Goal: Check status: Check status

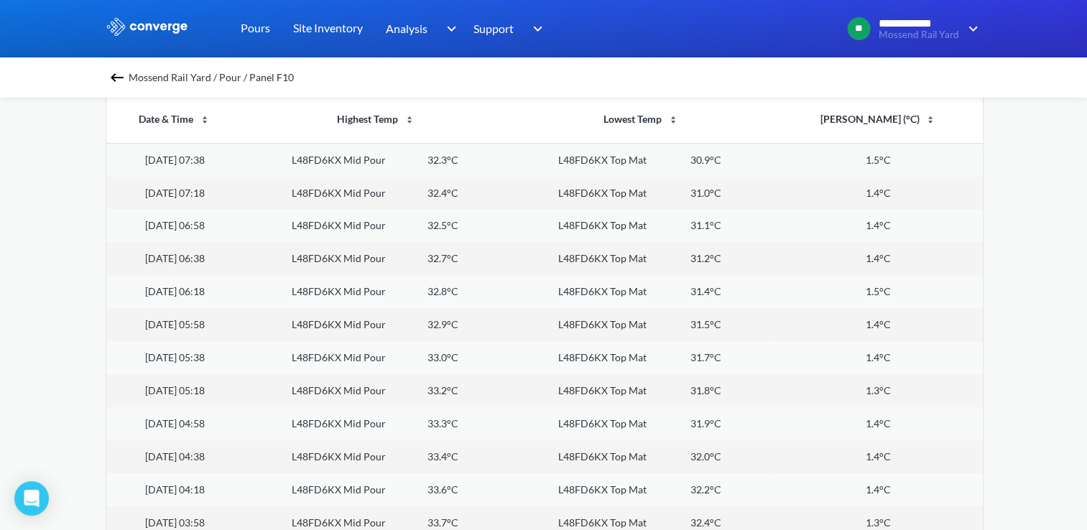
scroll to position [1203, 1086]
click at [157, 58] on div "Mossend Rail Yard / Pour / Panel F10" at bounding box center [543, 77] width 1087 height 40
click at [153, 70] on span "Mossend Rail Yard / Pour / Panel F10" at bounding box center [211, 78] width 165 height 20
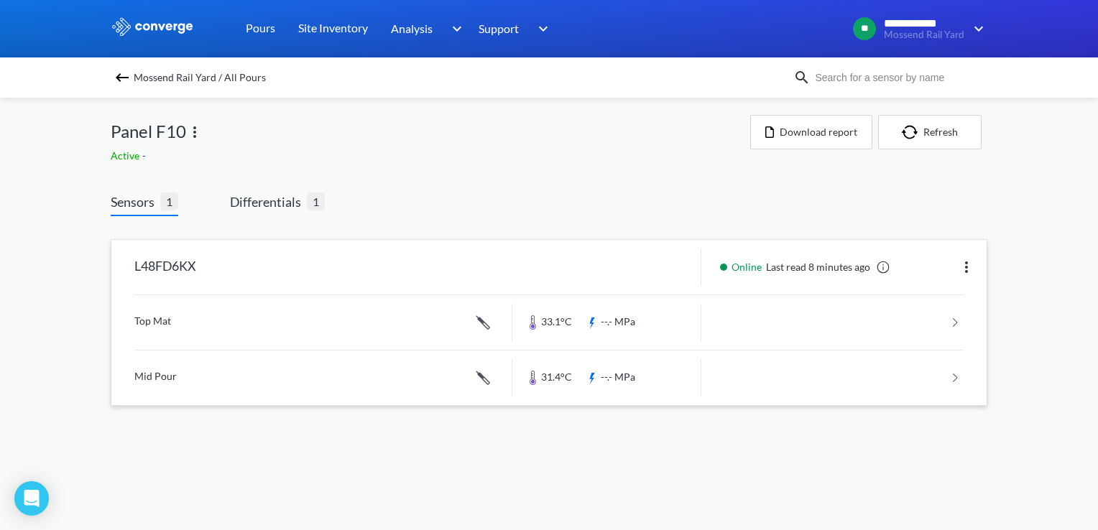
click at [269, 323] on link at bounding box center [548, 322] width 829 height 55
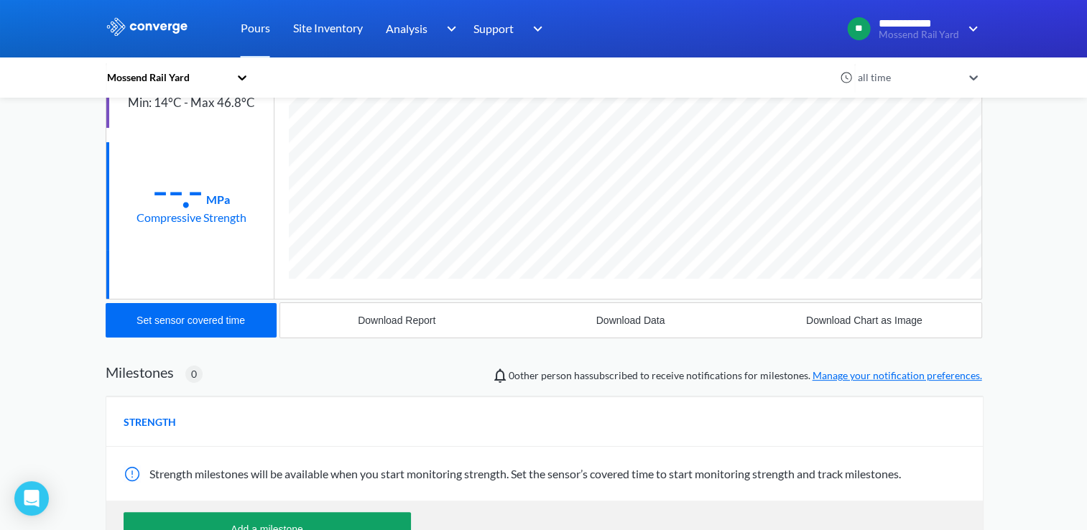
scroll to position [72, 0]
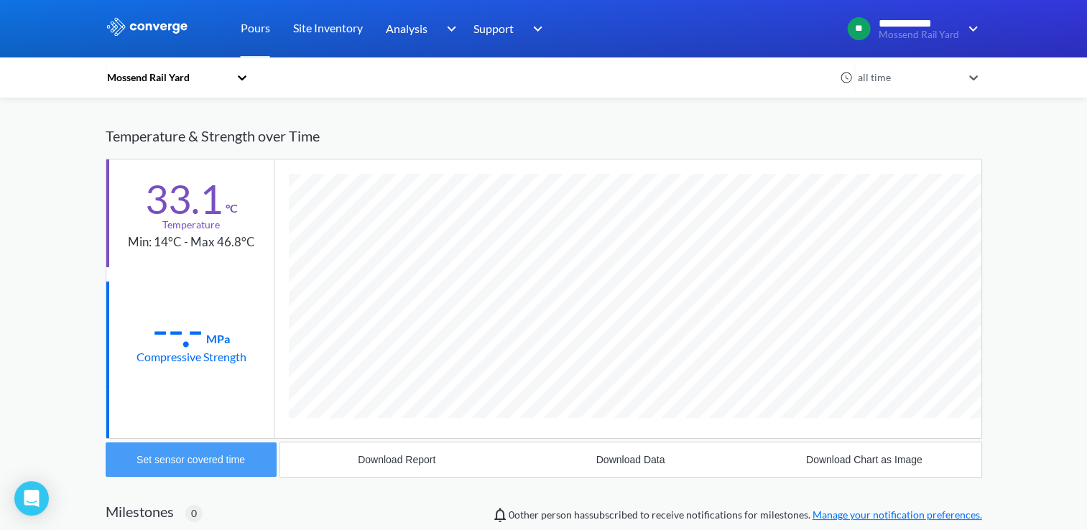
click at [218, 461] on div "Set sensor covered time" at bounding box center [191, 459] width 108 height 11
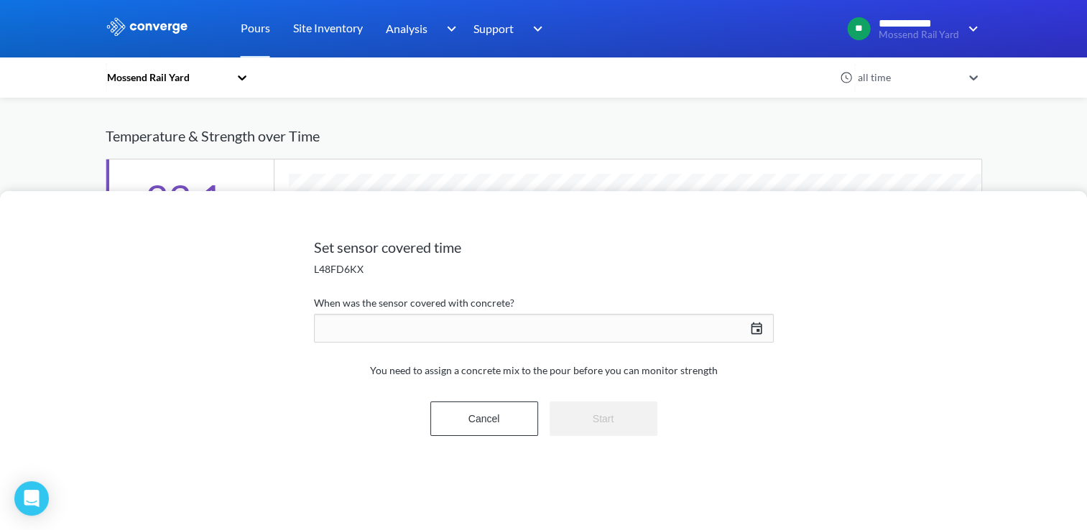
scroll to position [763, 877]
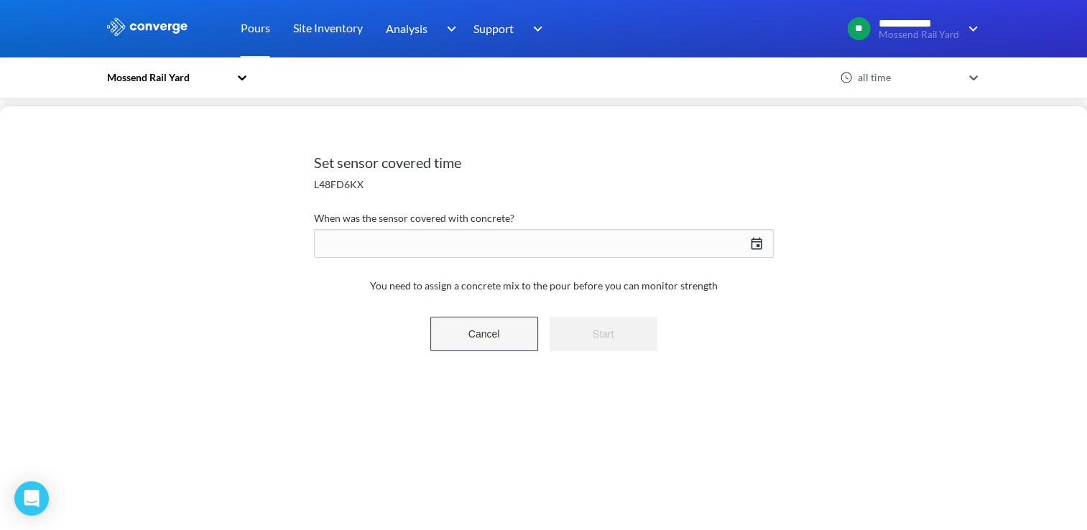
click at [470, 345] on button "Cancel" at bounding box center [484, 334] width 108 height 34
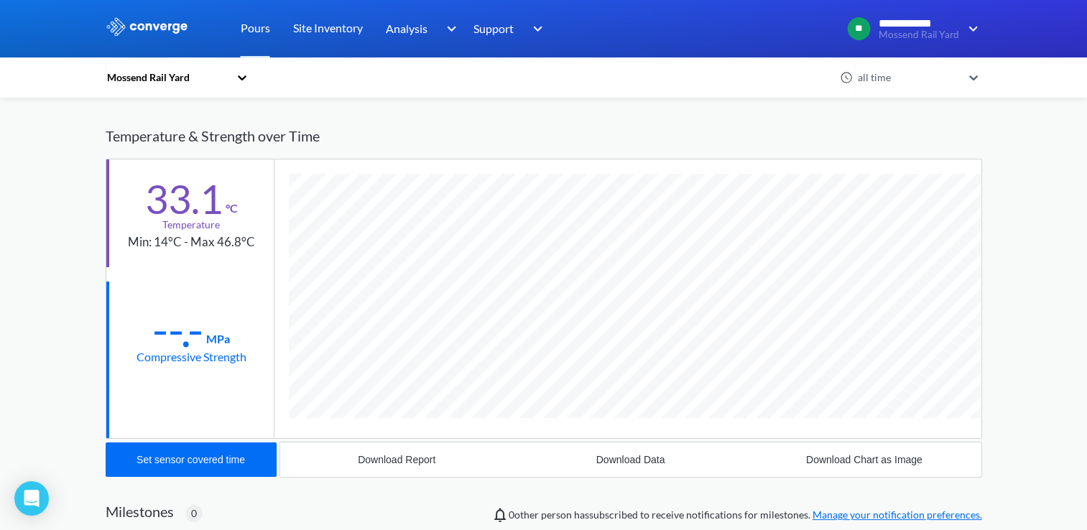
click at [193, 344] on div "--.-" at bounding box center [177, 330] width 51 height 36
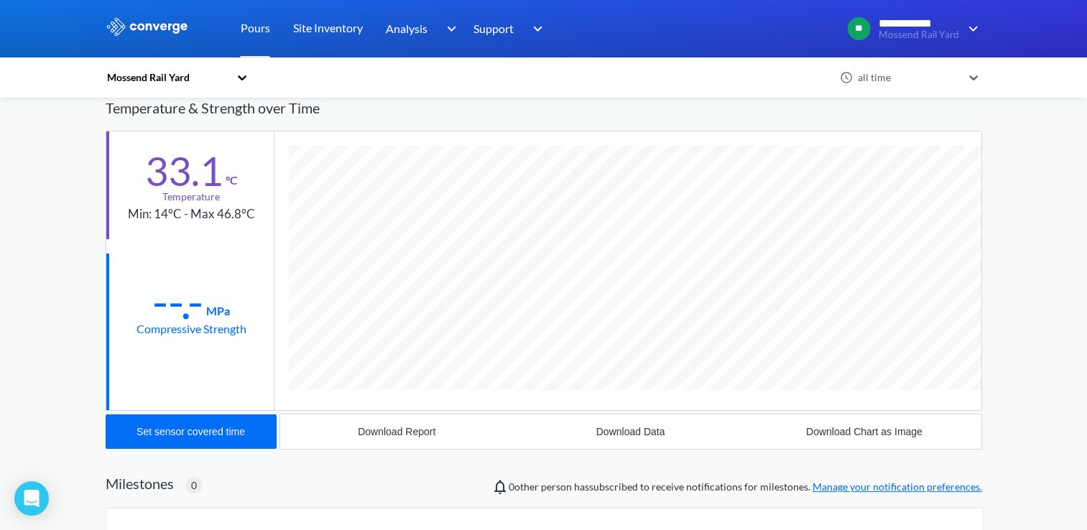
scroll to position [0, 0]
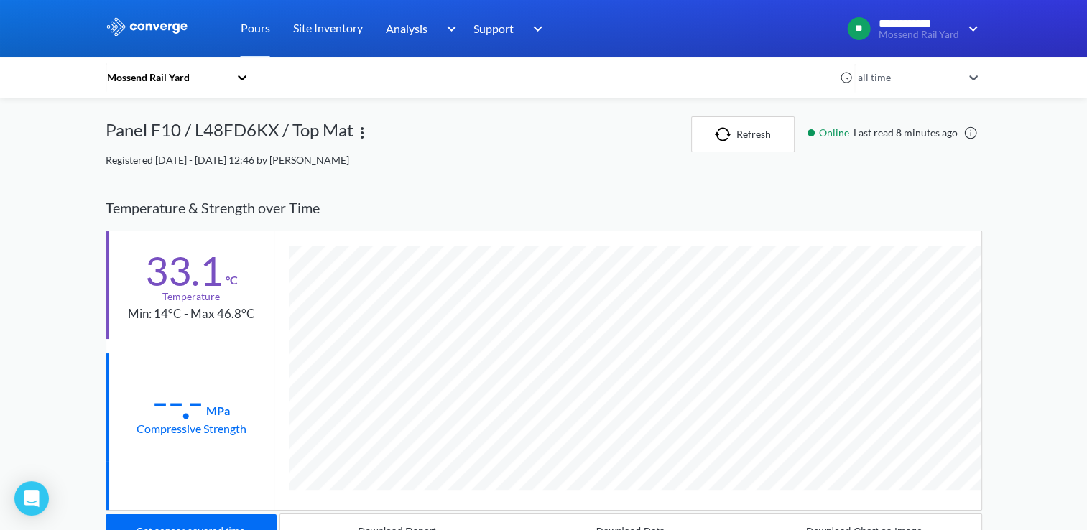
click at [978, 83] on icon at bounding box center [973, 77] width 14 height 14
click at [805, 209] on div "Temperature & Strength over Time" at bounding box center [544, 207] width 877 height 45
click at [940, 5] on div at bounding box center [543, 28] width 1087 height 57
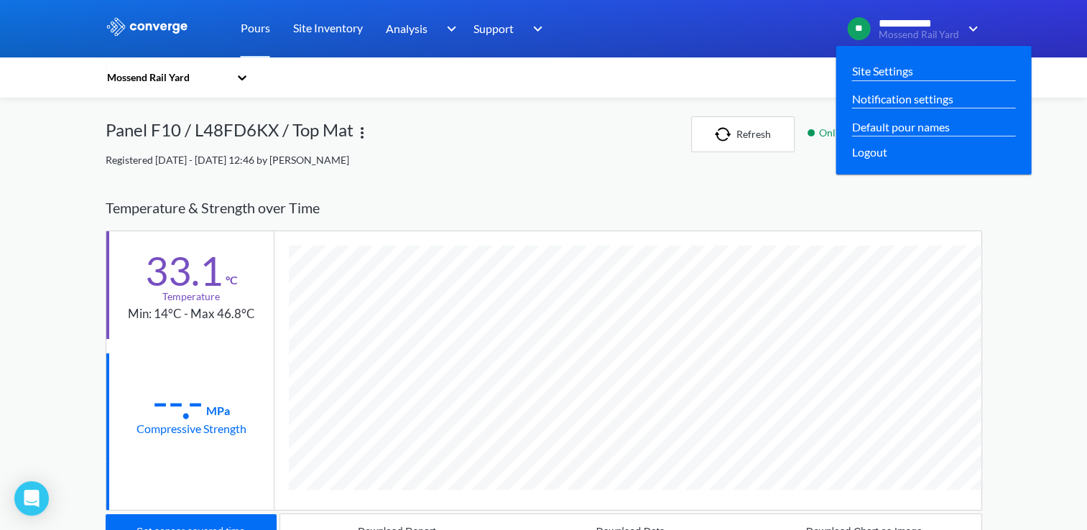
click at [951, 34] on span "Mossend Rail Yard" at bounding box center [919, 34] width 80 height 11
